Goal: Task Accomplishment & Management: Complete application form

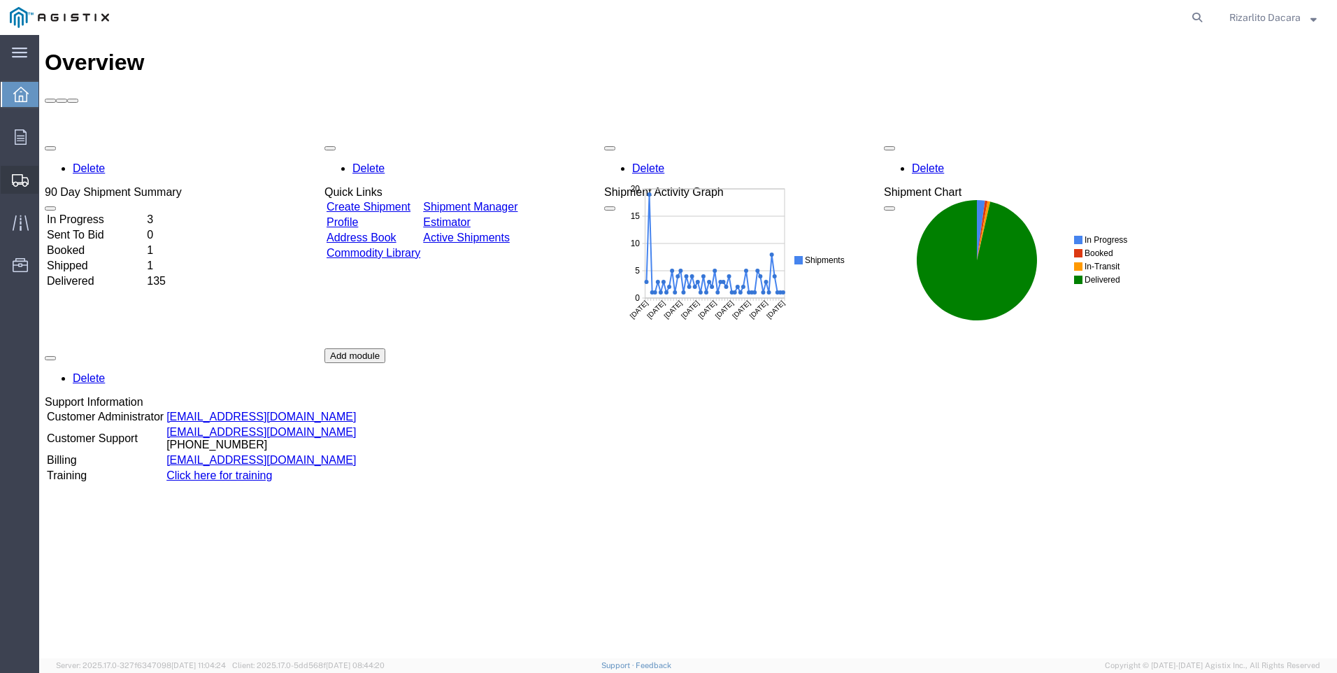
click at [0, 0] on span "Create Shipment" at bounding box center [0, 0] width 0 height 0
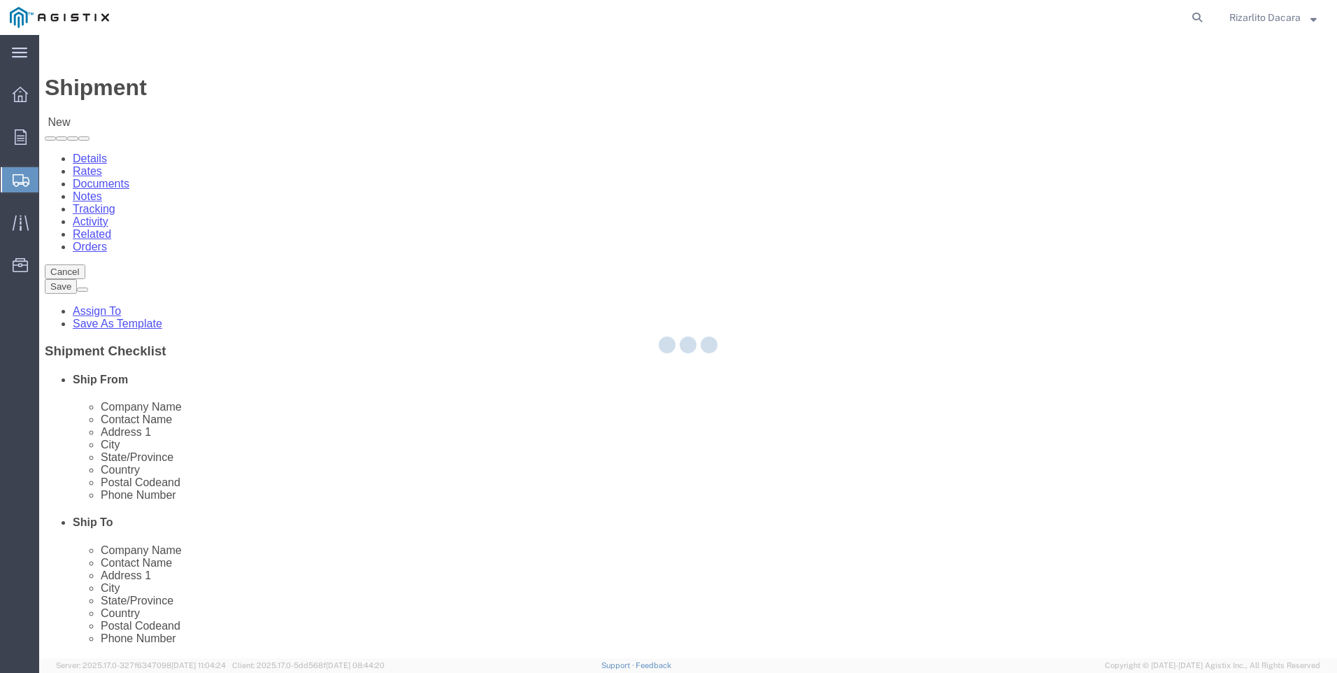
select select
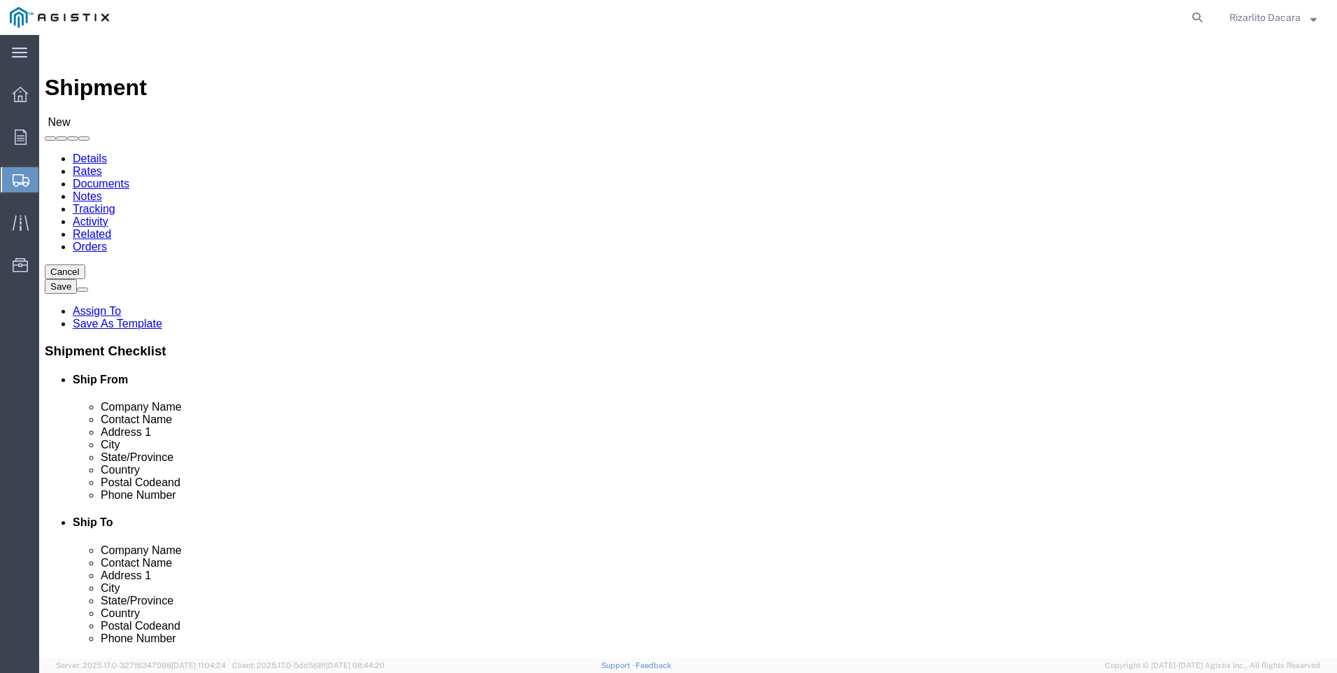
click select "Select MRC Global ([PERSON_NAME] Corp) PG&E"
select select "9596"
click select "Select MRC Global ([PERSON_NAME] Corp) PG&E"
select select
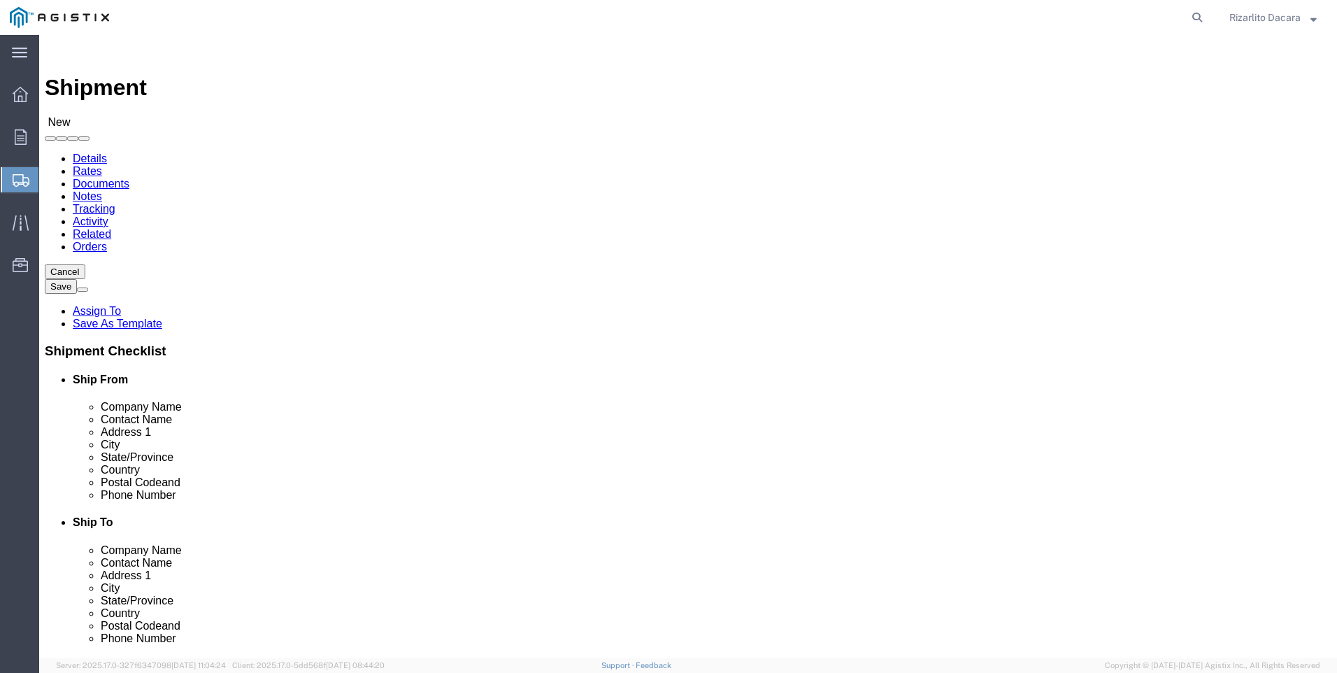
select select "MYPROFILE"
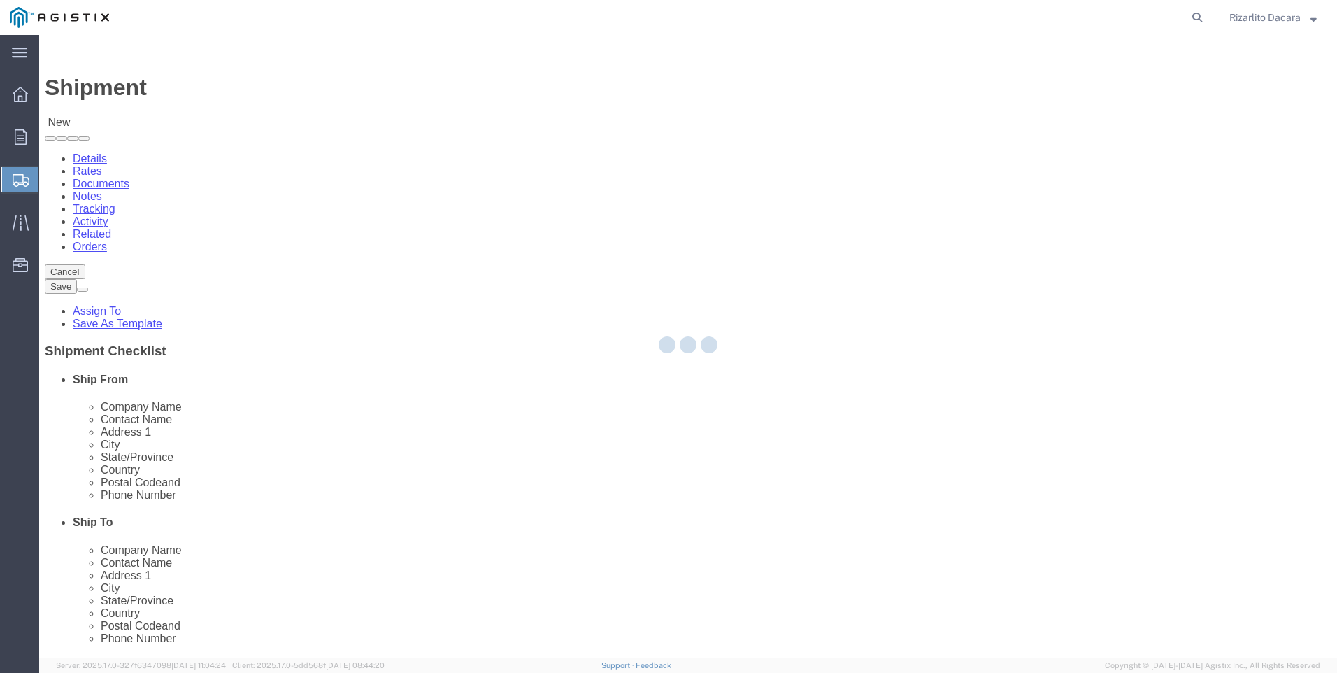
select select "CA"
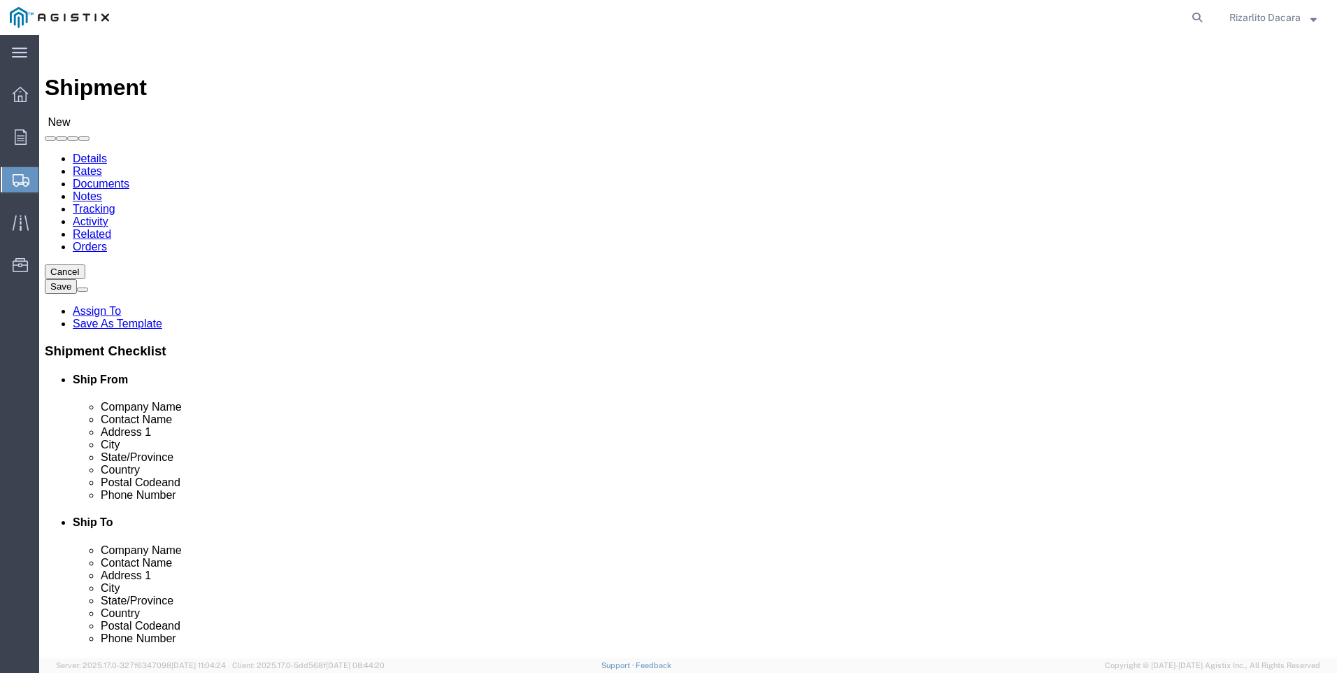
click input "text"
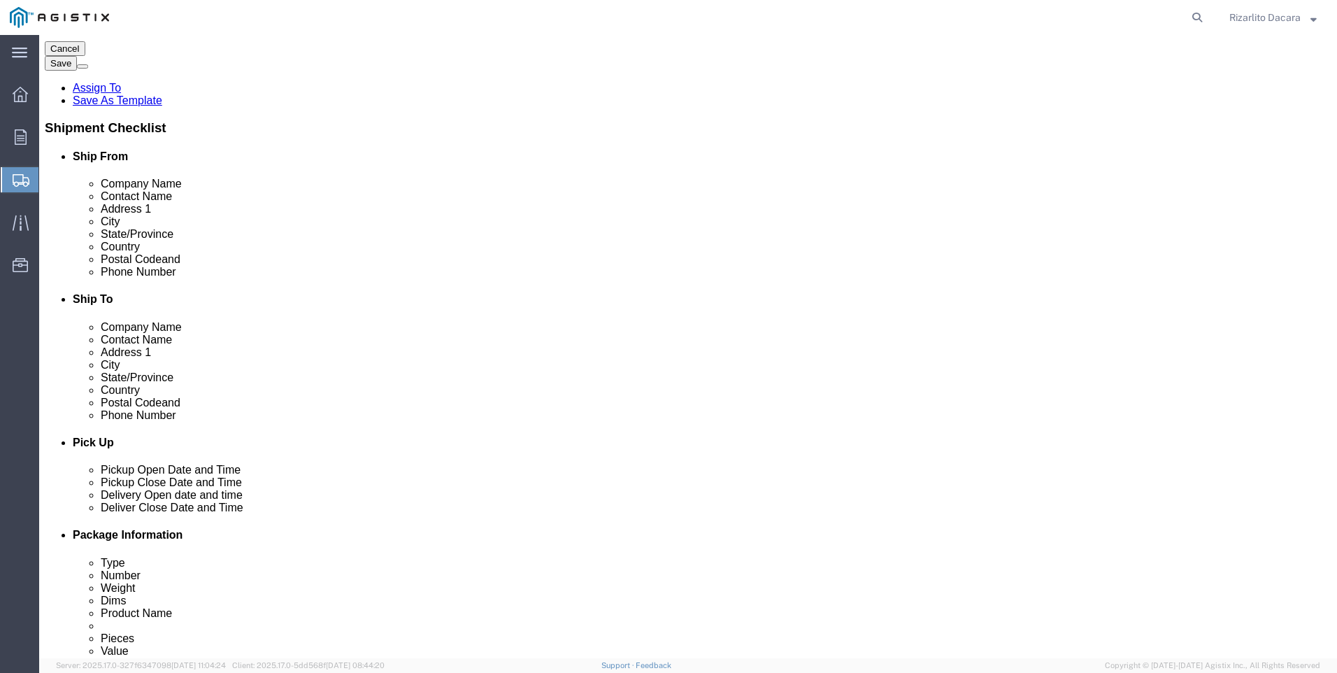
scroll to position [280, 0]
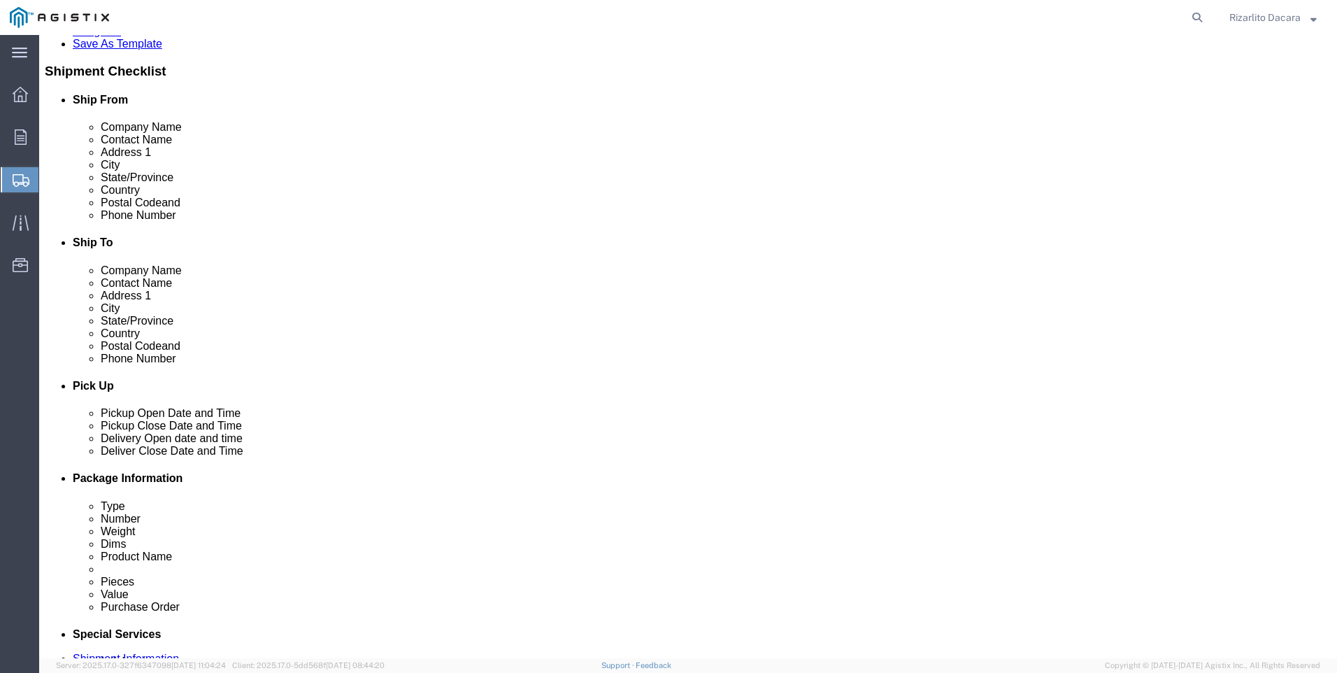
type input "[PERSON_NAME]"
click input "text"
type input "6613916217"
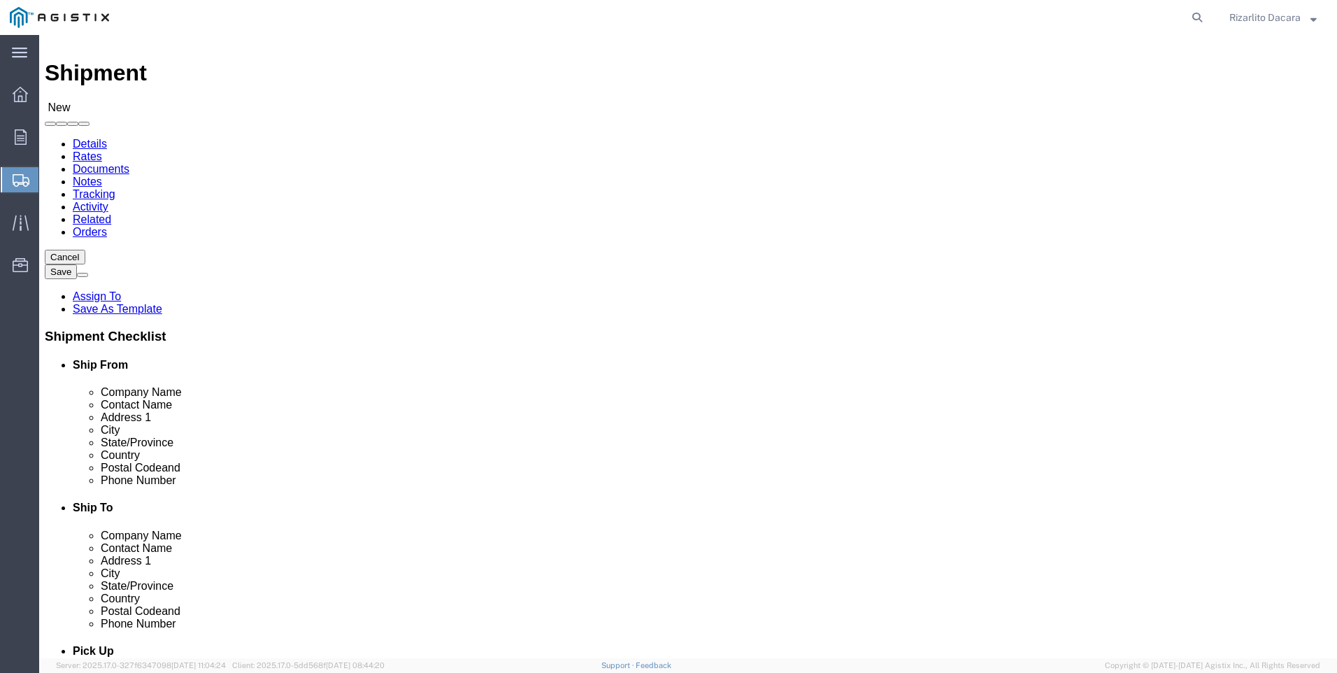
scroll to position [0, 0]
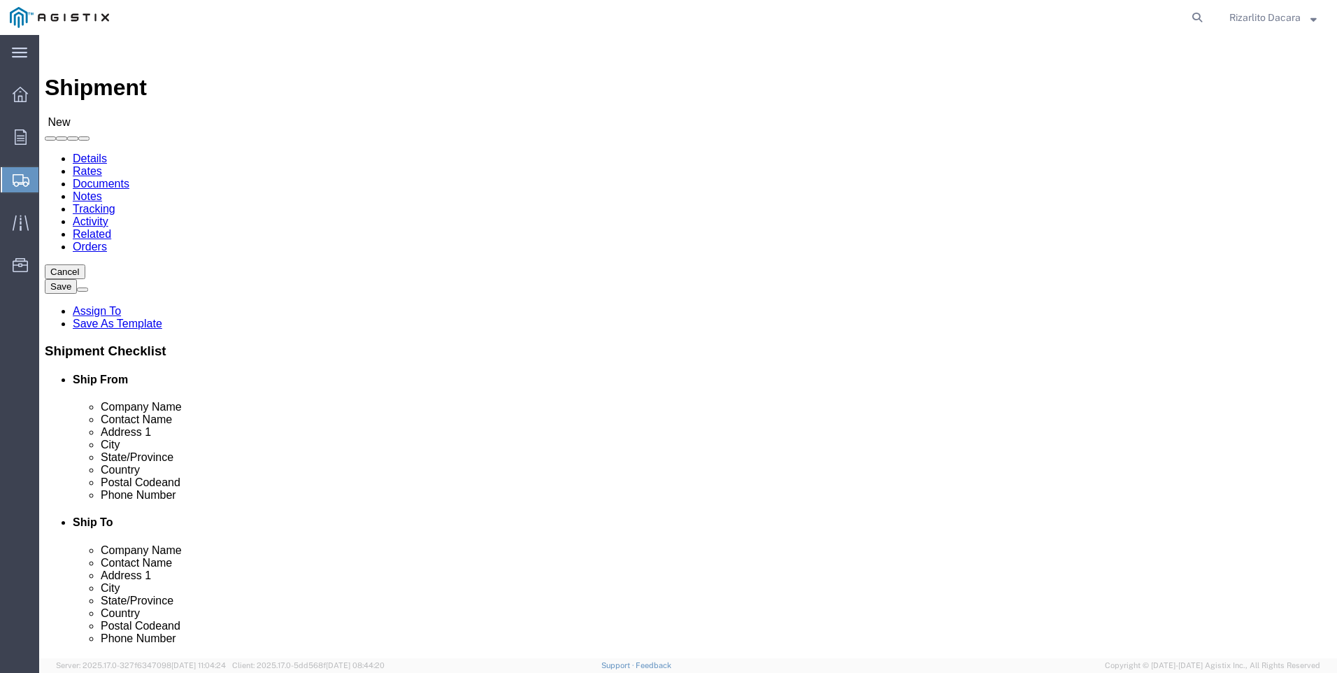
click select "Select All Others [GEOGRAPHIC_DATA] [GEOGRAPHIC_DATA] [GEOGRAPHIC_DATA] [GEOGRA…"
select select "23082"
click select "Select All Others [GEOGRAPHIC_DATA] [GEOGRAPHIC_DATA] [GEOGRAPHIC_DATA] [GEOGRA…"
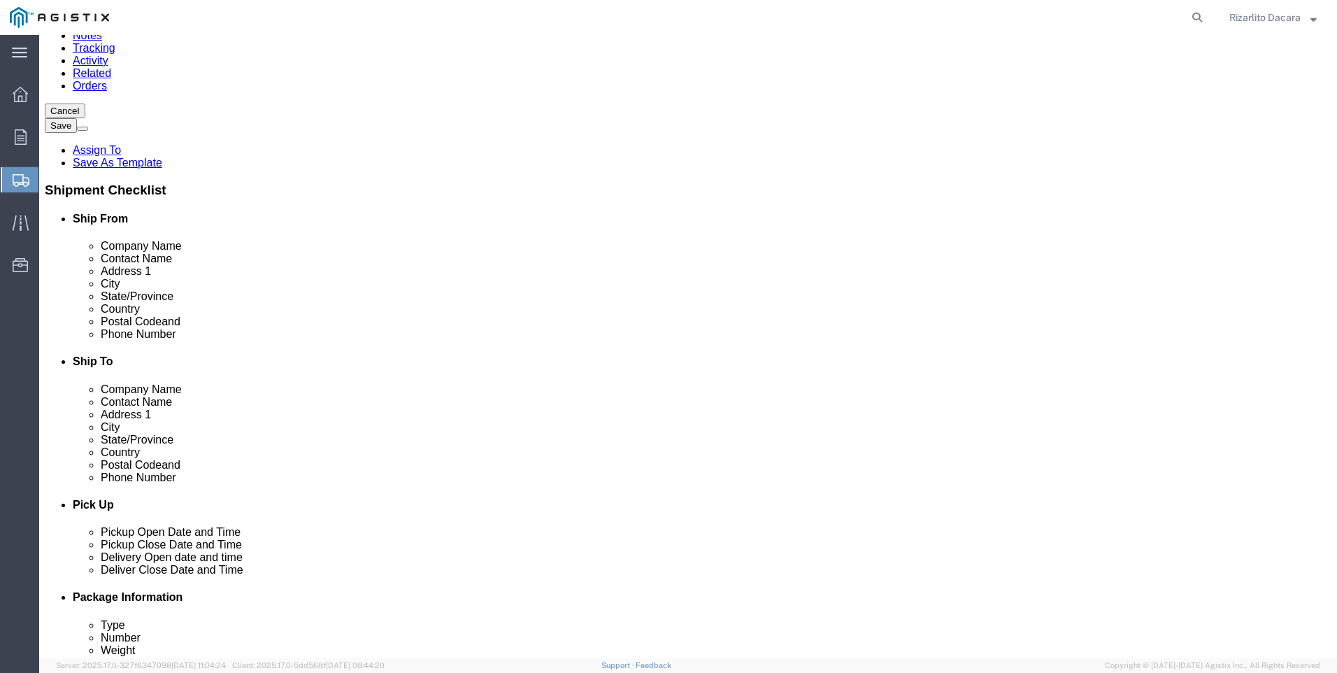
scroll to position [140, 0]
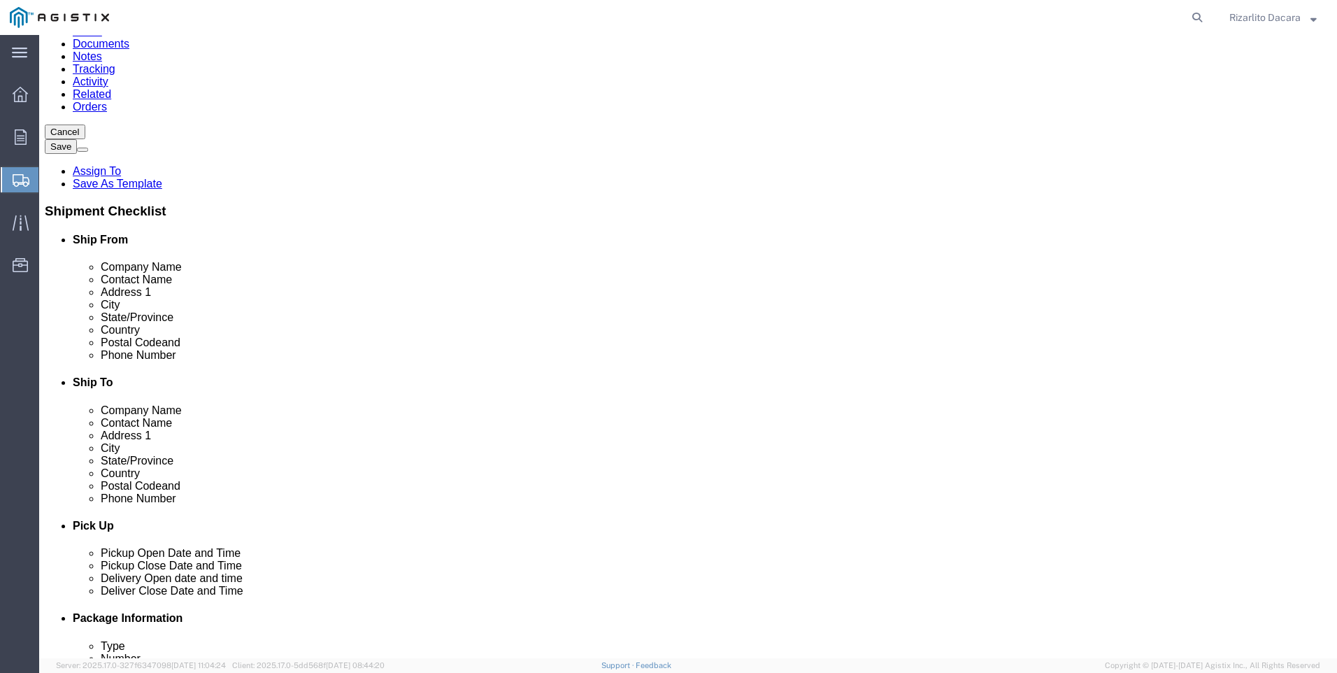
click input "text"
type input "whea"
click p "- PG&E - () [STREET_ADDRESS]"
select select "CA"
type input "Wheatland"
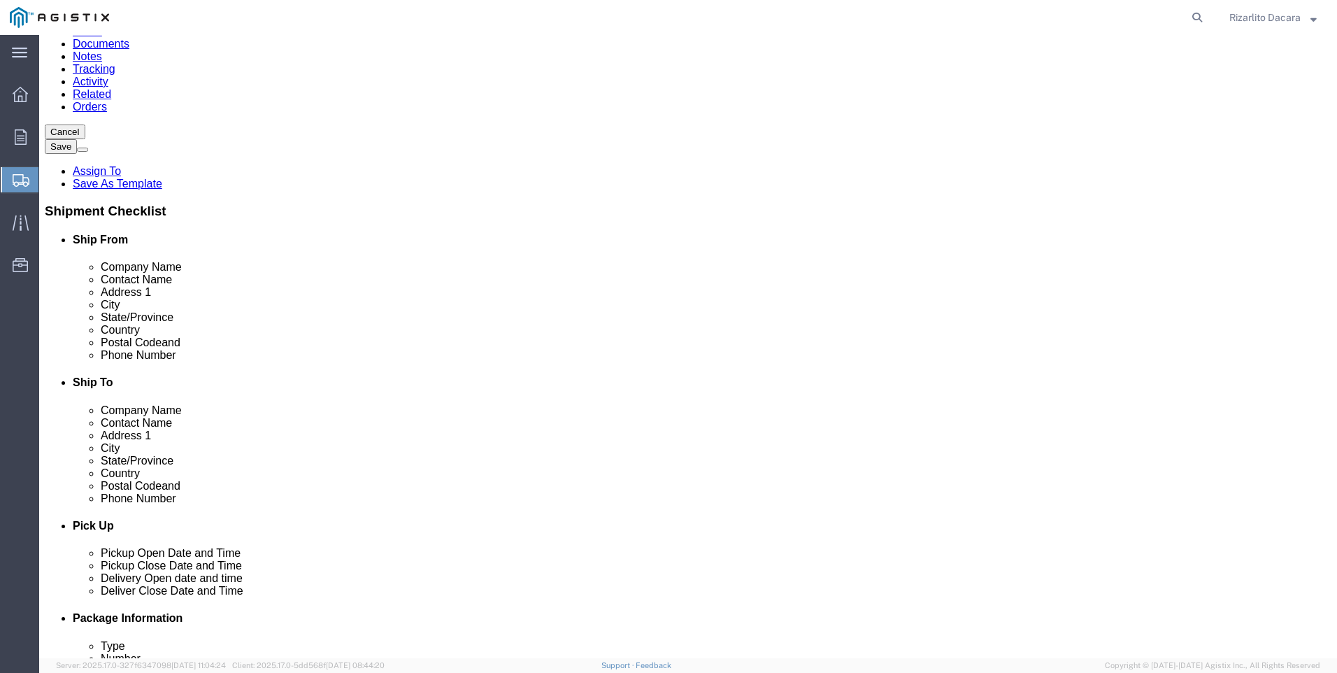
click input "text"
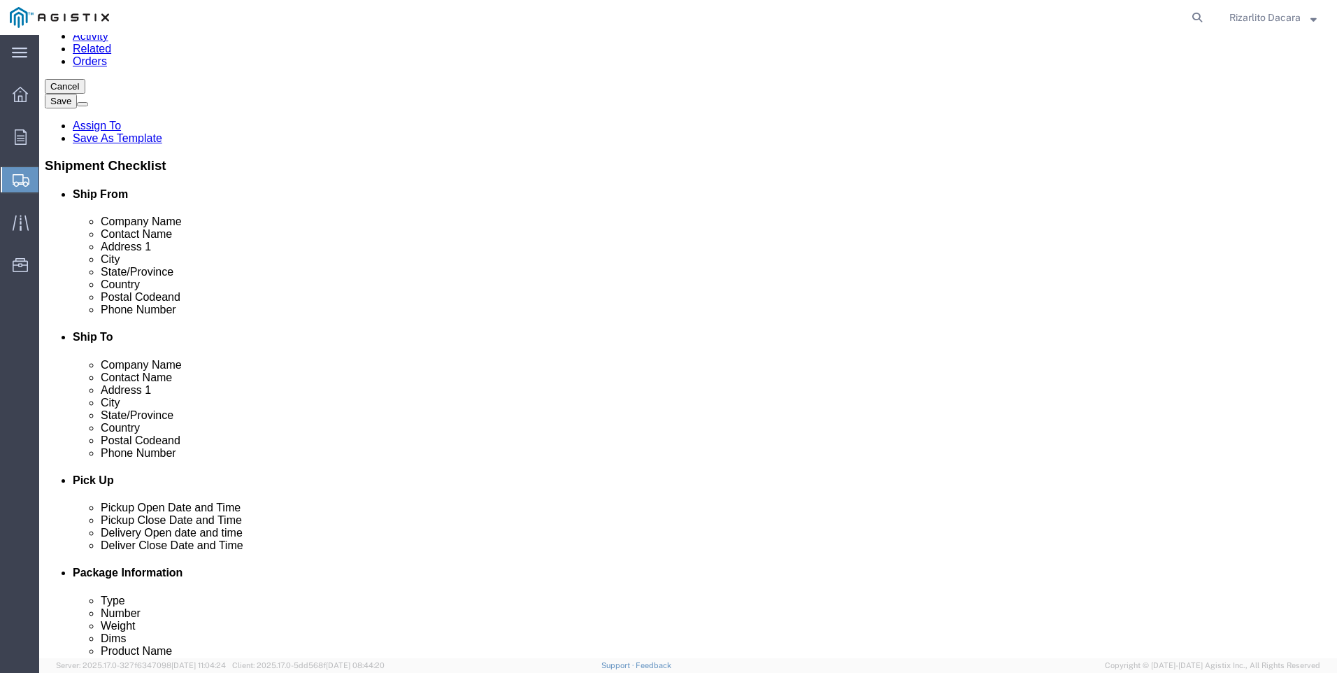
scroll to position [210, 0]
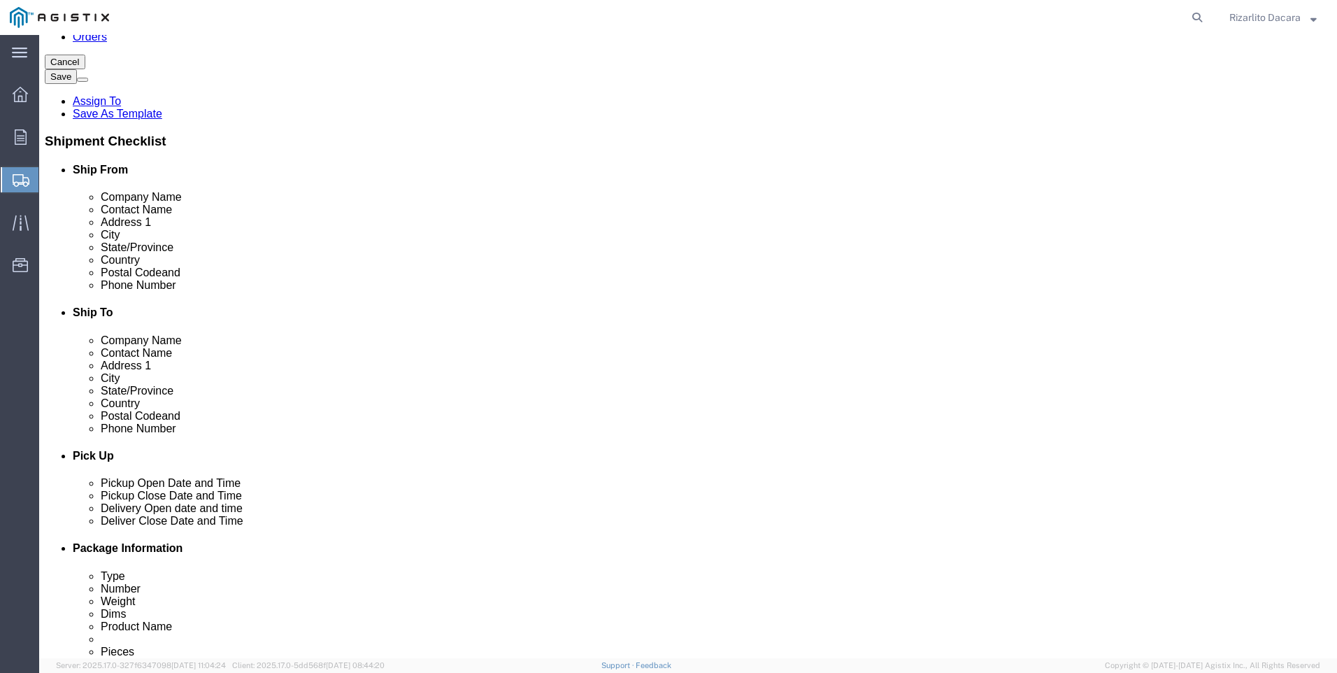
type input "[PERSON_NAME]"
click input "text"
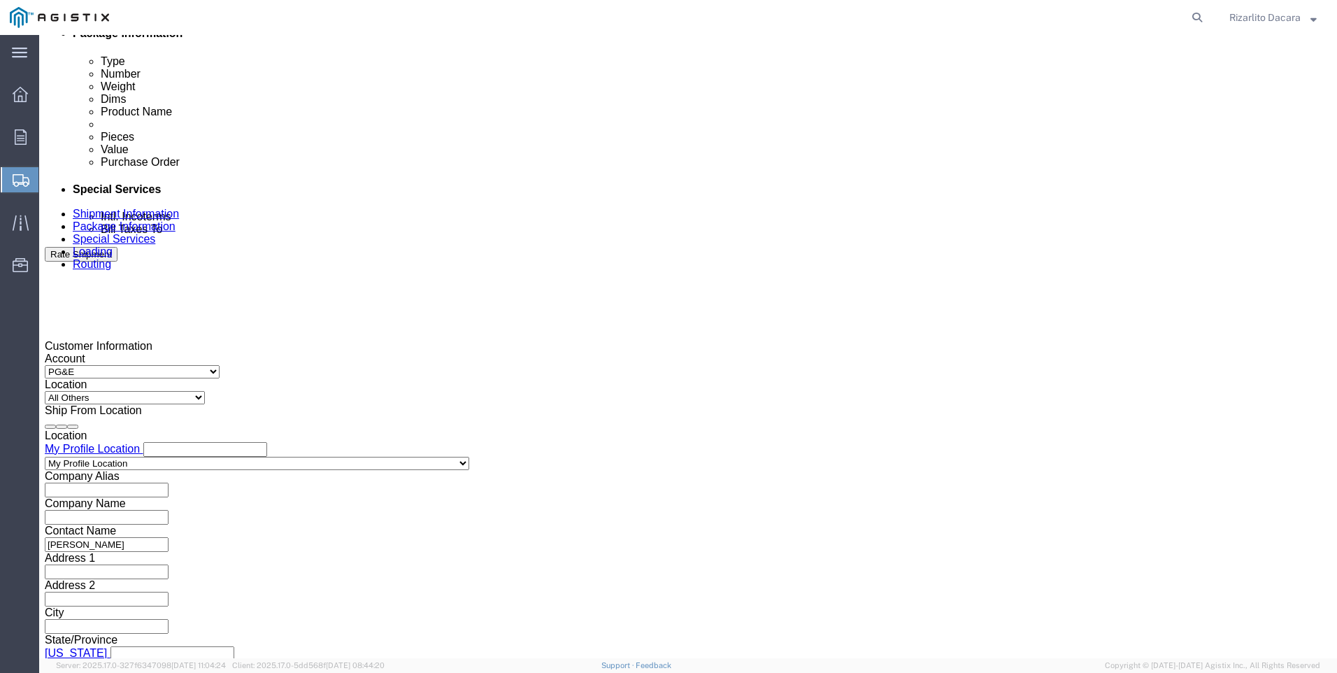
scroll to position [909, 0]
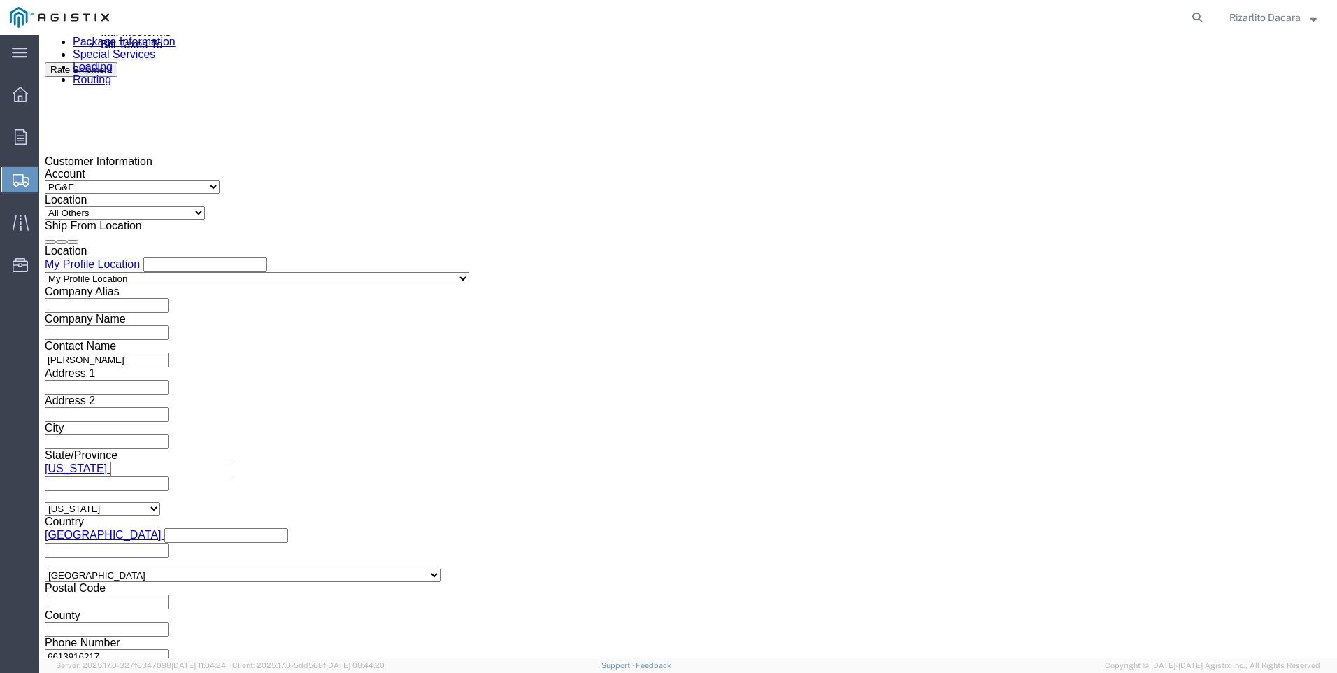
type input "[PHONE_NUMBER]"
click div "[DATE] 3:00 PM"
click input "3:00 PM"
type input "7:00 AM"
click button "Apply"
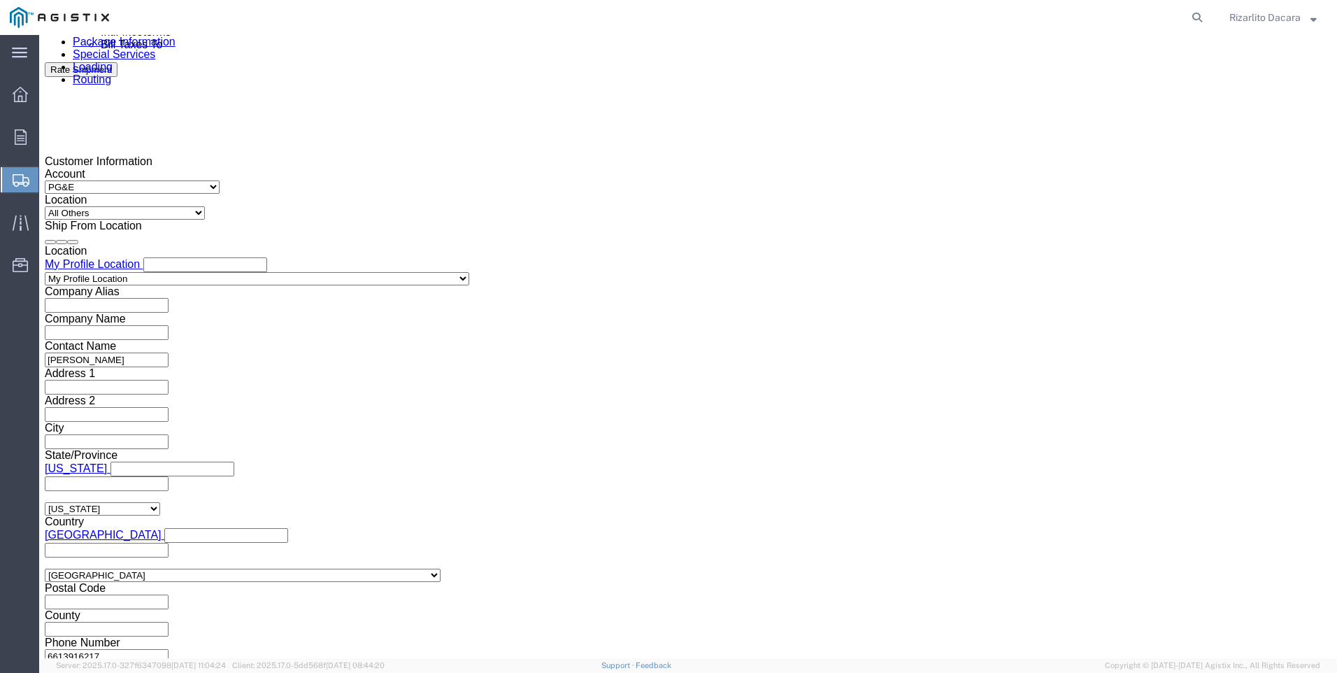
click div "[DATE] 8:00 AM"
type input "10:00 AM"
click button "Apply"
click div
click input "11:00 AM"
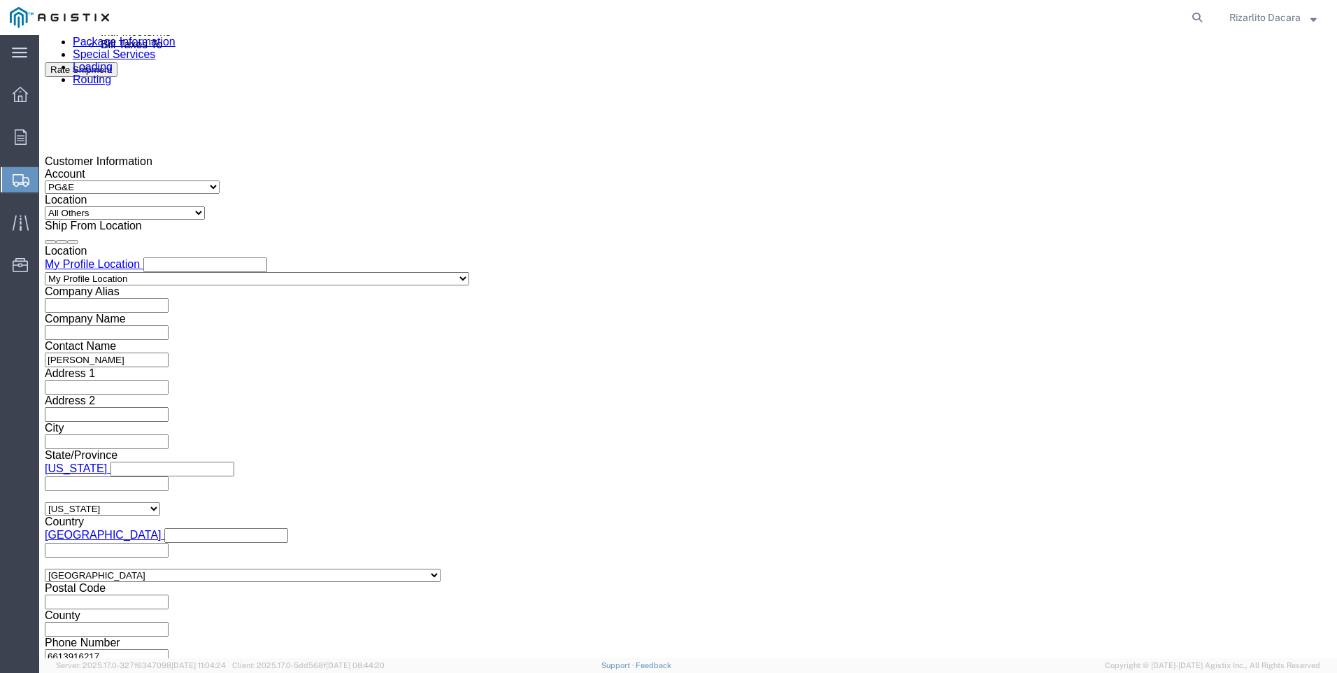
type input "7:00 AM"
click button "Apply"
click div
type input "10:00 AM"
click button "Apply"
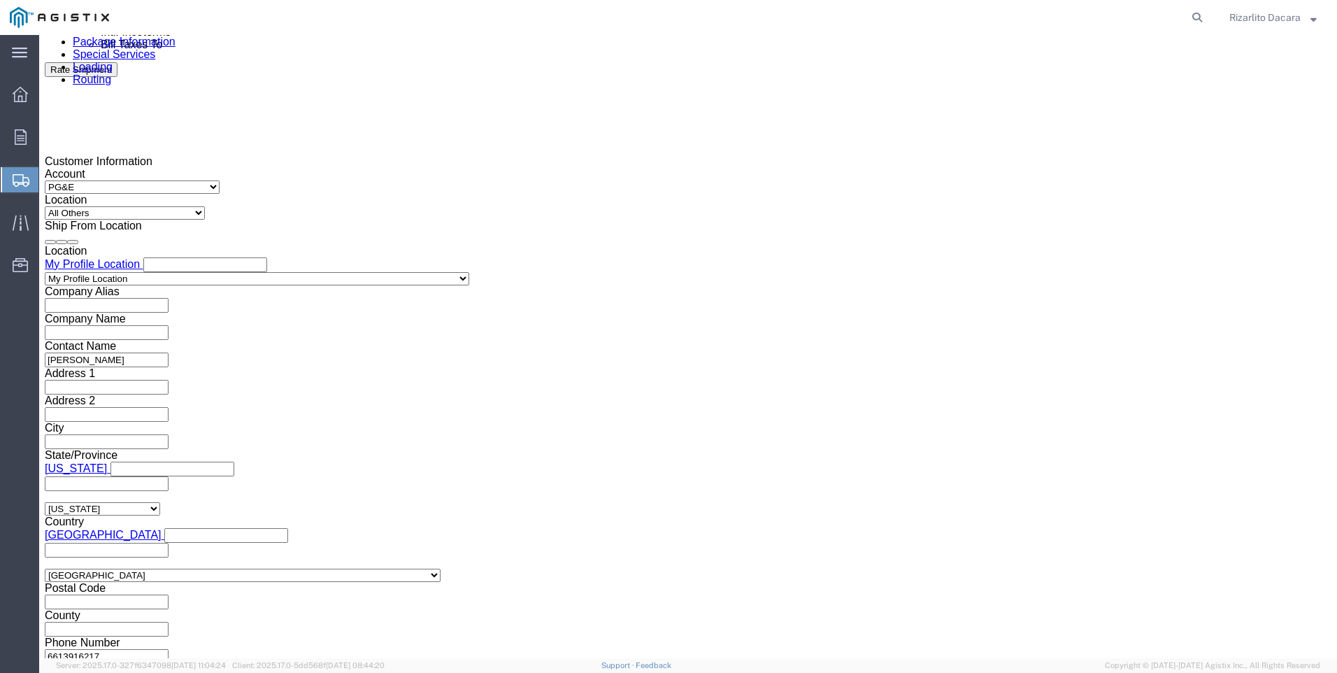
click input "text"
type input "3501415430"
click select "Select Account Type Activity ID Airline Appointment Number ASN Batch Request # …"
select select "SALEORDR"
click select "Select Account Type Activity ID Airline Appointment Number ASN Batch Request # …"
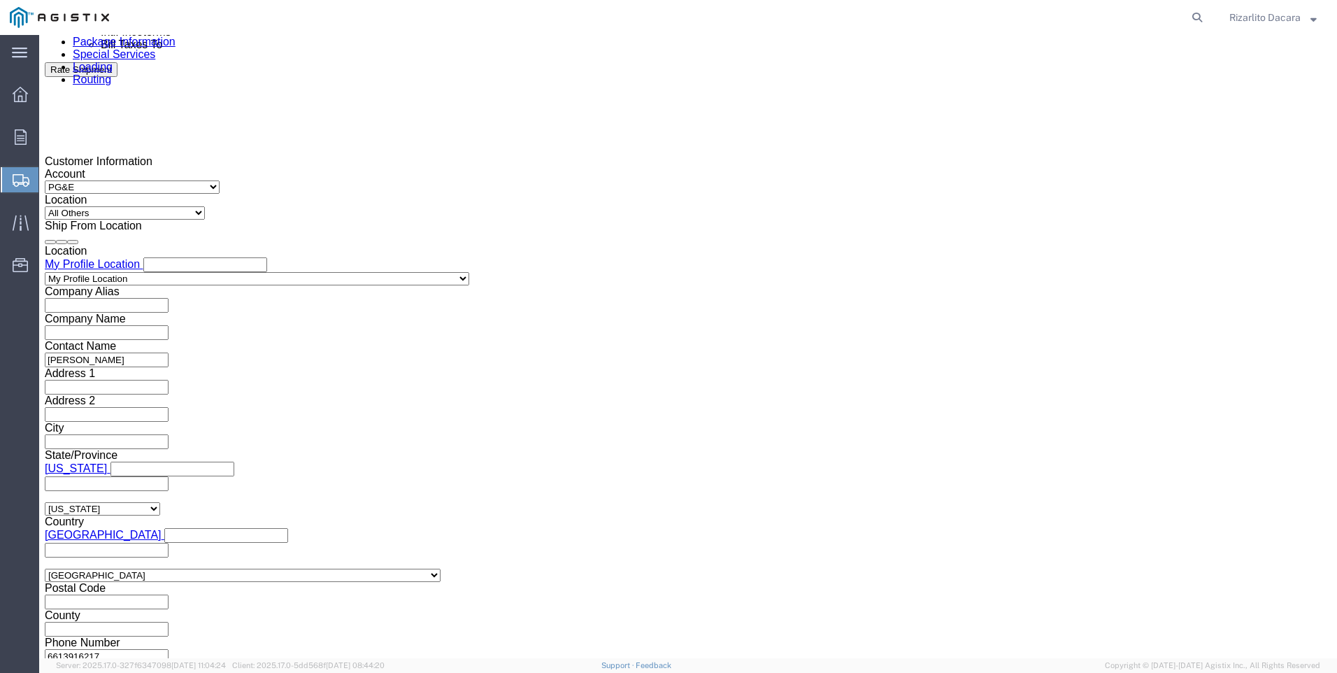
click input "text"
type input "6098904"
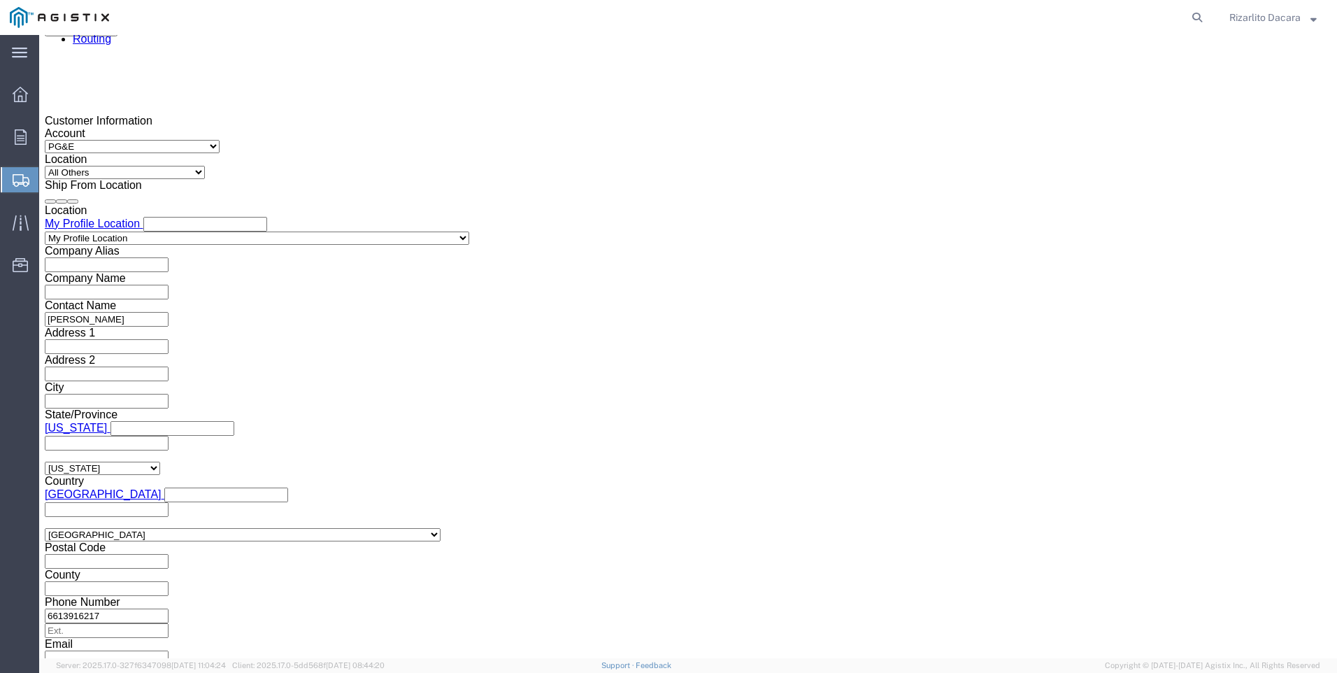
scroll to position [988, 0]
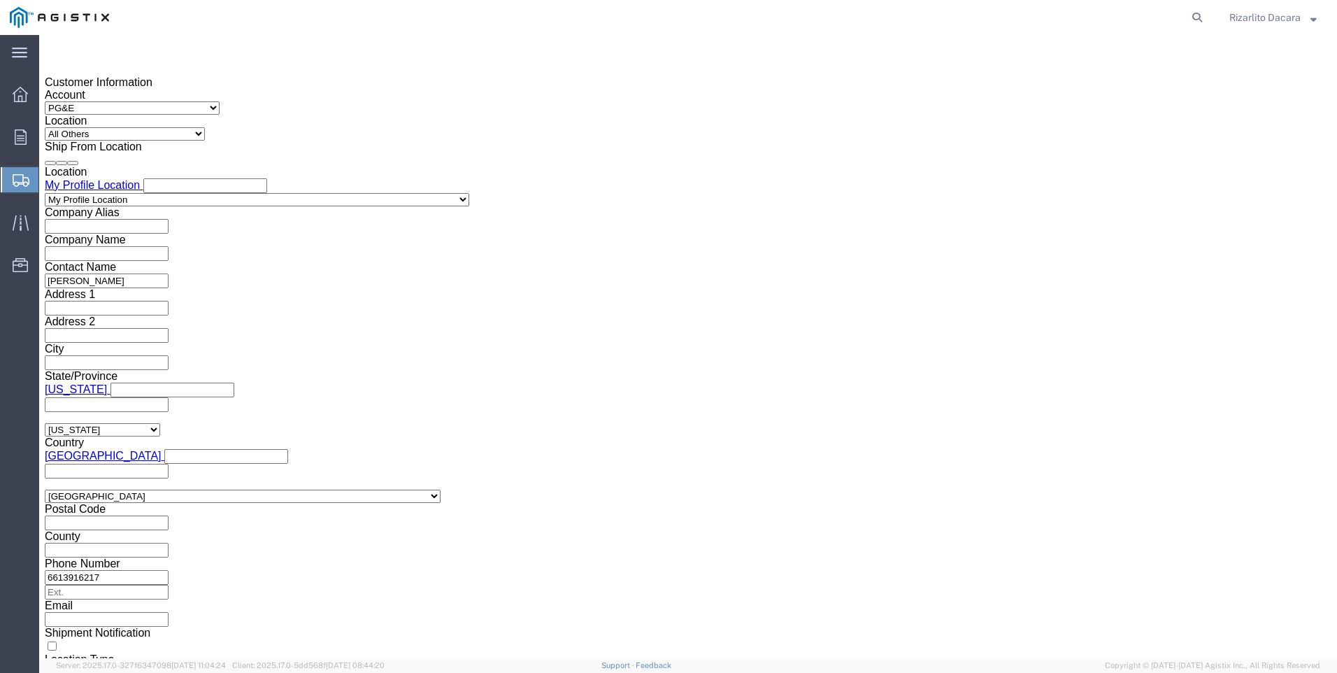
click button "Continue"
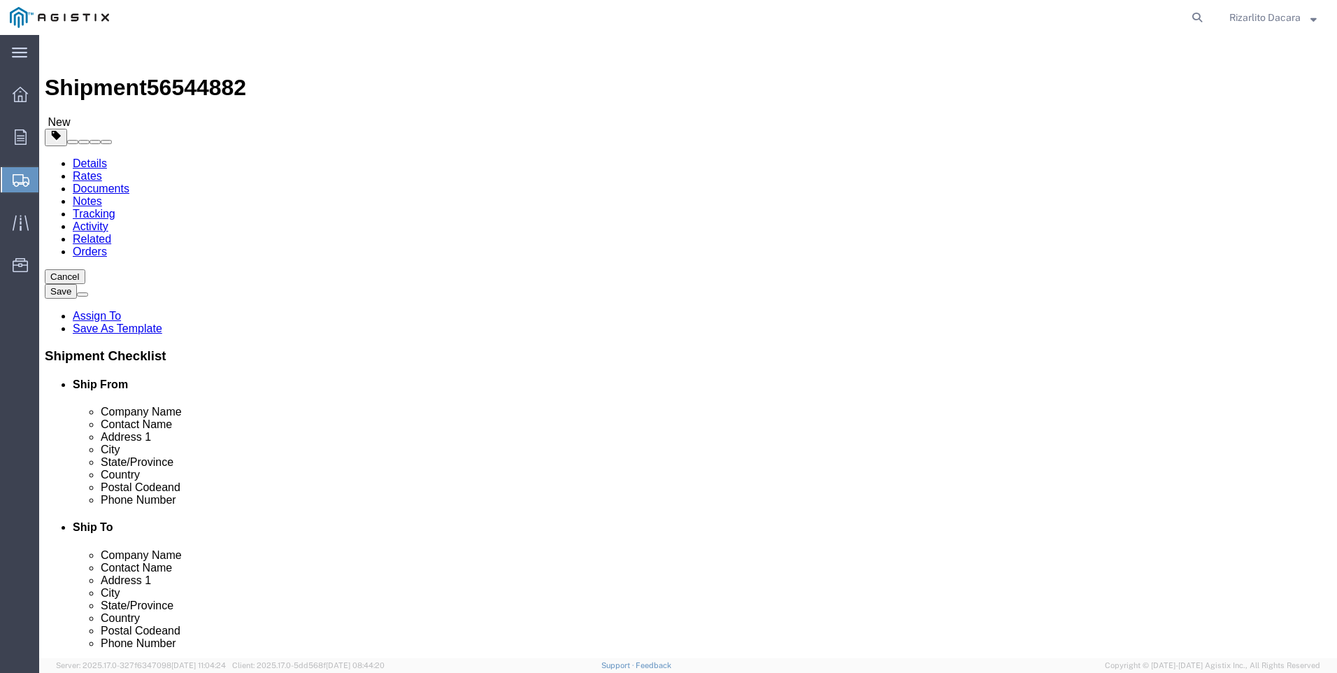
click select "Select Bulk Bundle(s) Cardboard Box(es) Carton(s) Crate(s) Drum(s) (Fiberboard)…"
select select "BNDL"
click select "Select Bulk Bundle(s) Cardboard Box(es) Carton(s) Crate(s) Drum(s) (Fiberboard)…"
click input "1"
type input "3"
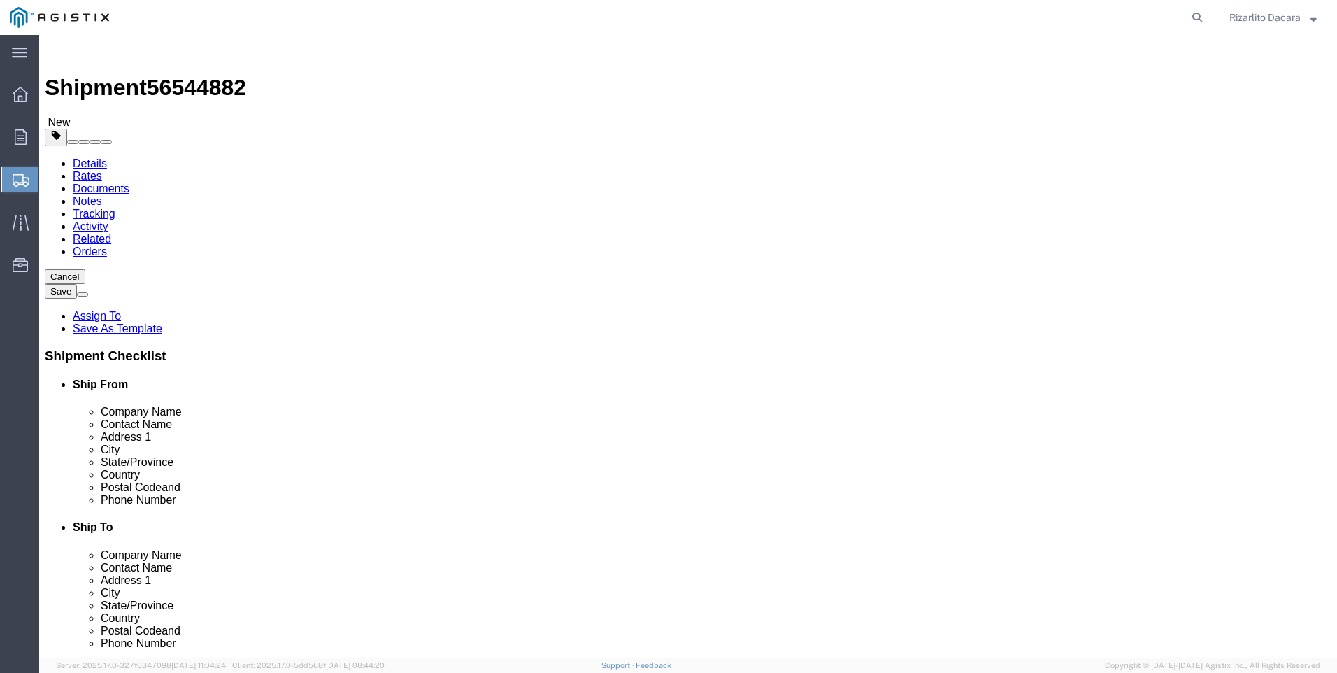
click input "text"
type input "480"
type input "42"
type input "12"
click div "0.00 Select kgs lbs"
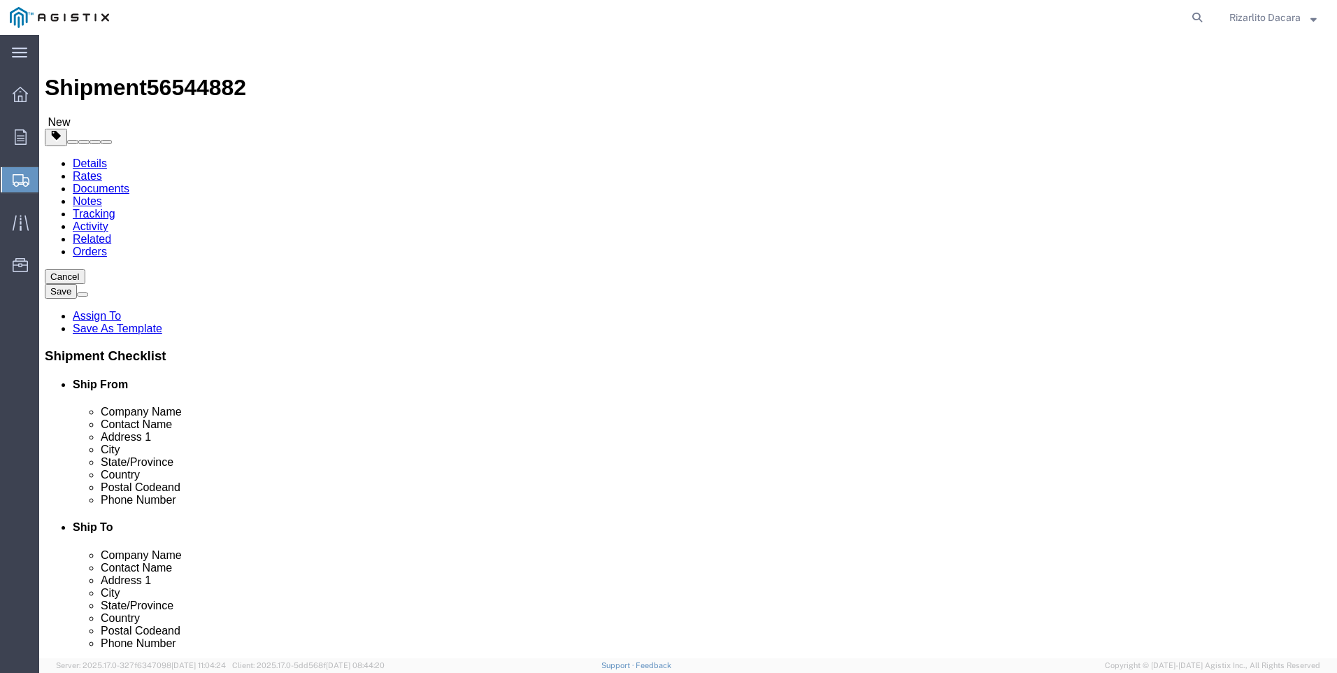
click input "0.00"
type input "0"
type input "7350"
click span
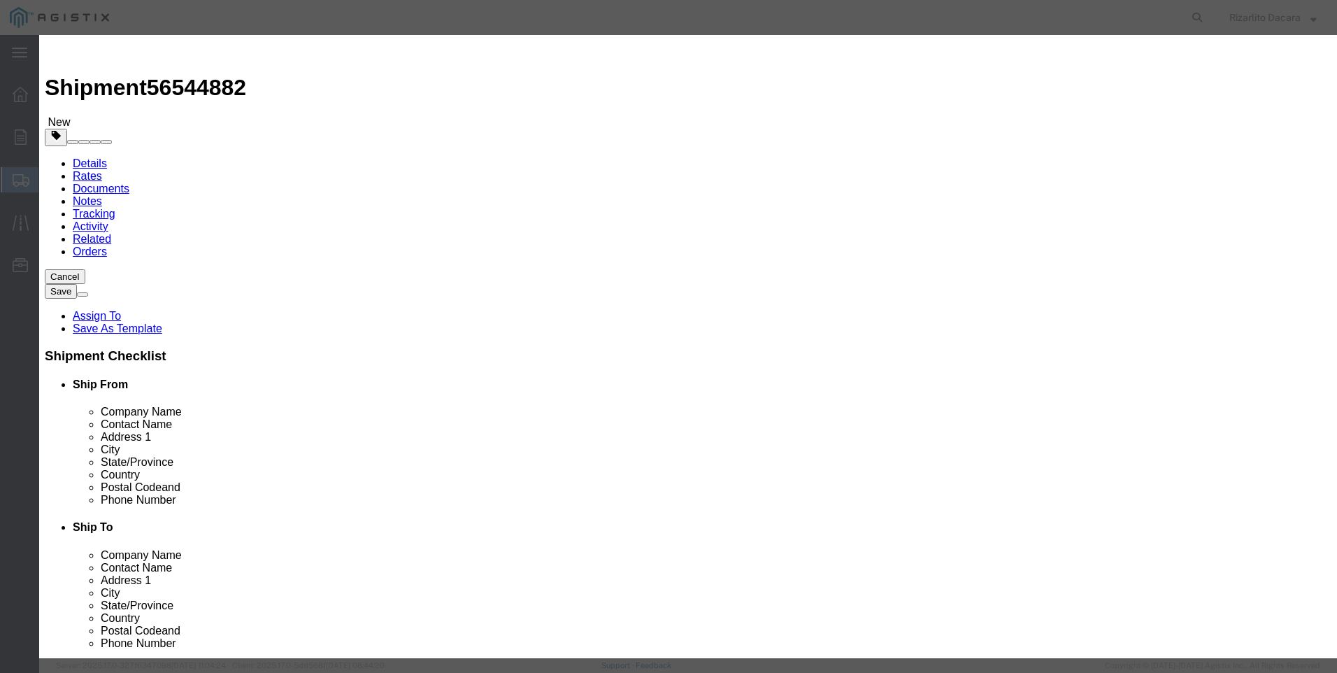
click input "text"
type input "6" yellow gas pipe 40ft long"
click input "0"
type input "39"
click input "text"
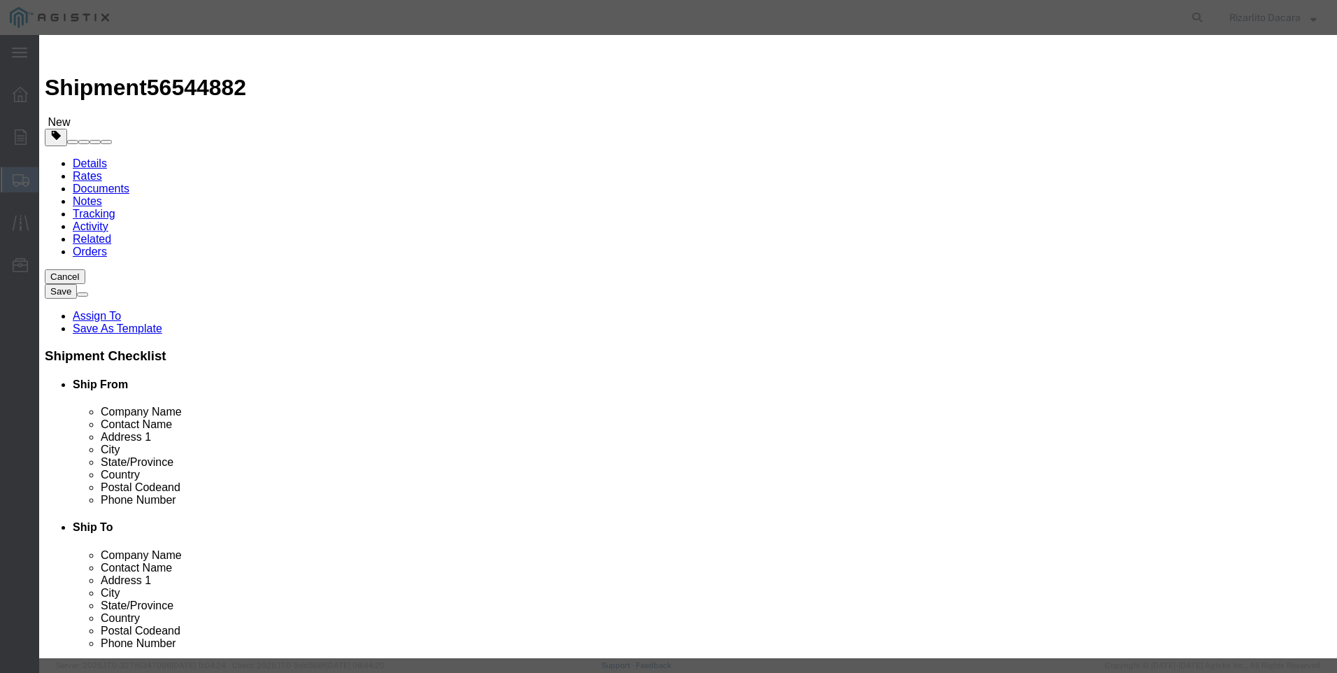
type input "14,929"
click select "Select 50 55 60 65 70 85 92.5 100 125 175 250 300 400"
select select "60"
click select "Select 50 55 60 65 70 85 92.5 100 125 175 250 300 400"
click button "Save & Close"
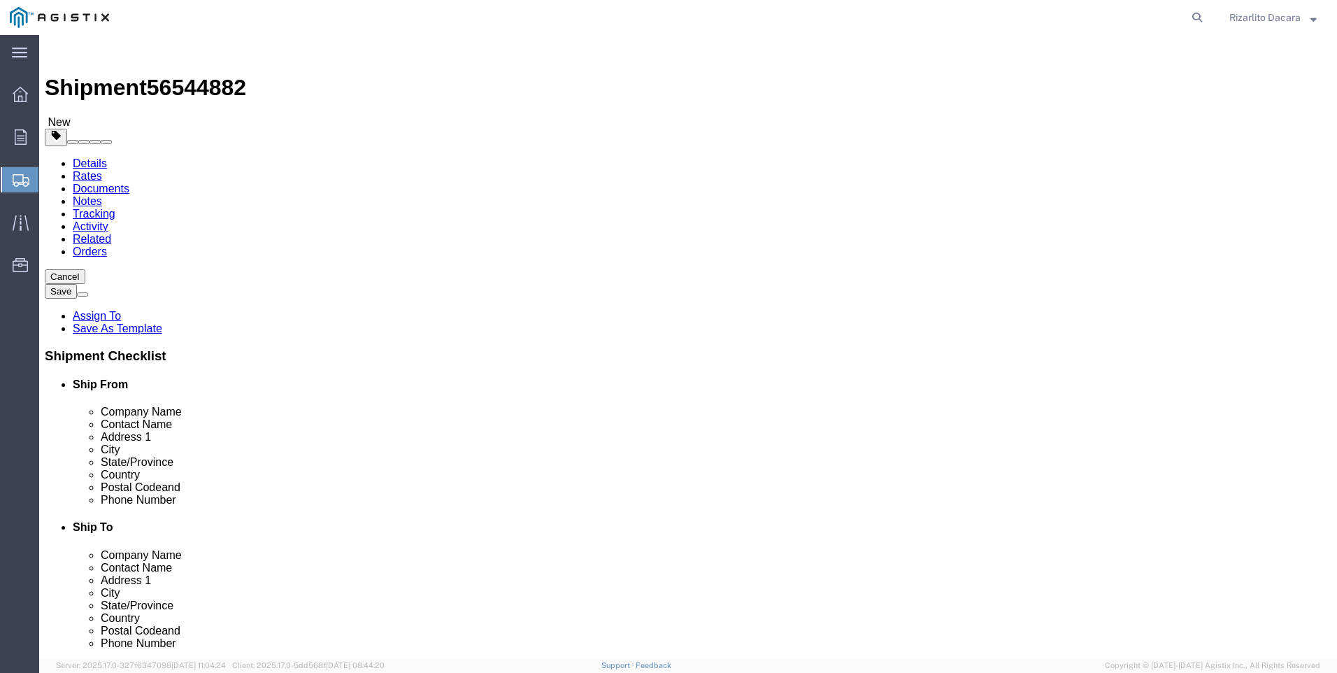
click button "Rate Shipment"
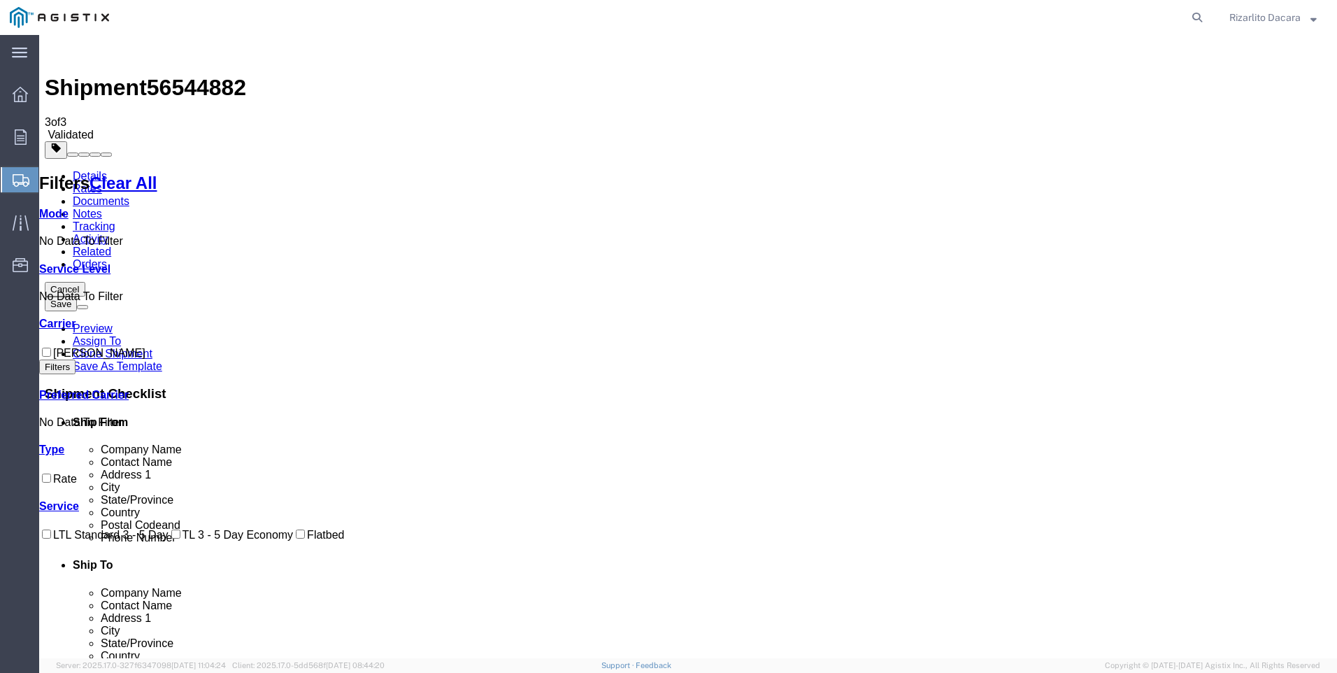
checkbox input "true"
